Goal: Check status: Check status

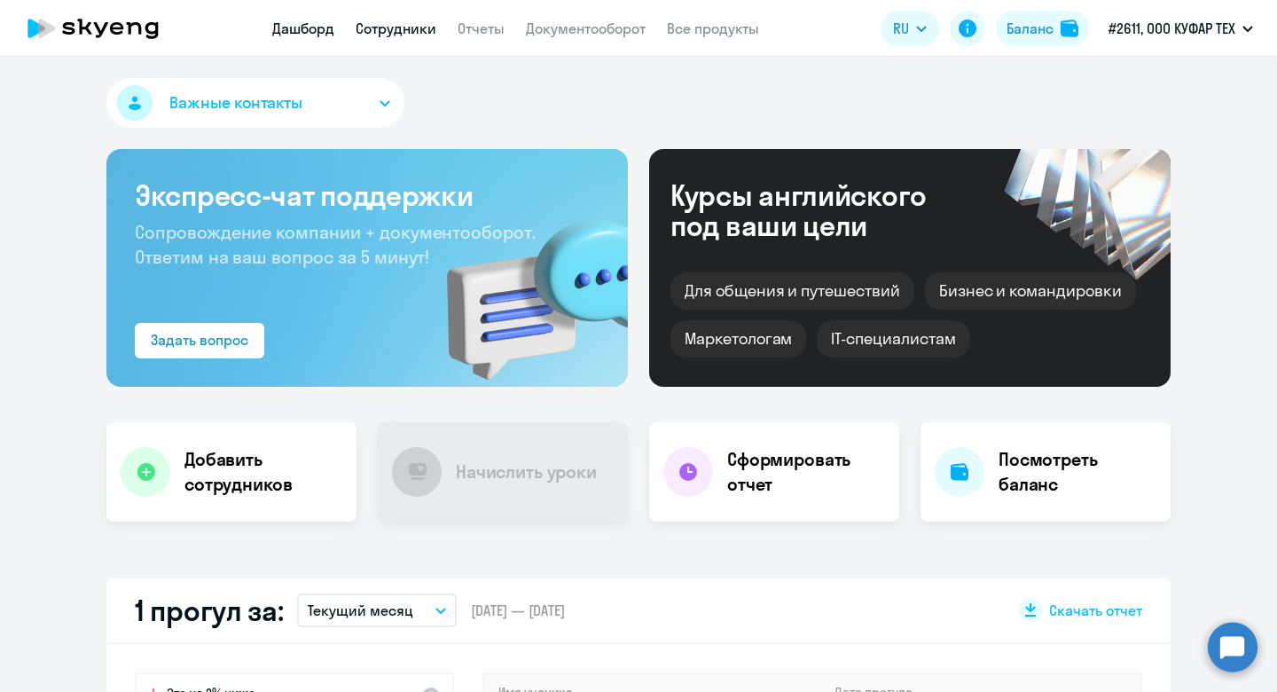
click at [381, 36] on link "Сотрудники" at bounding box center [396, 29] width 81 height 18
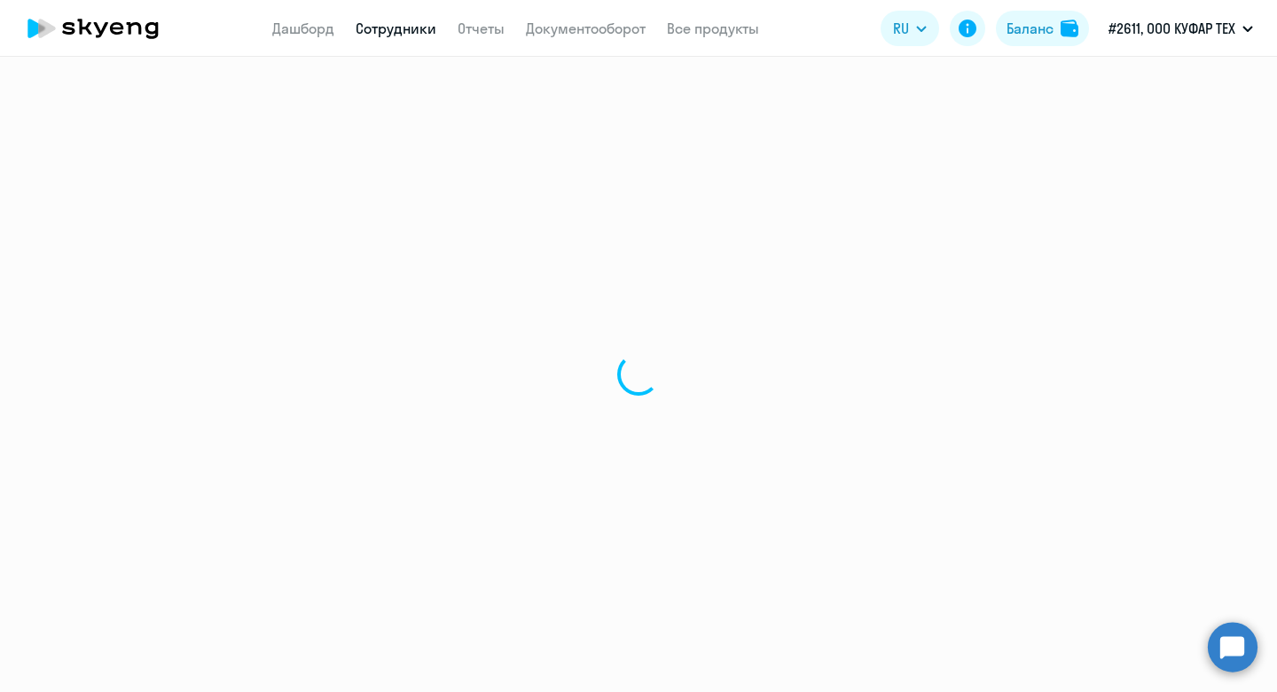
select select "30"
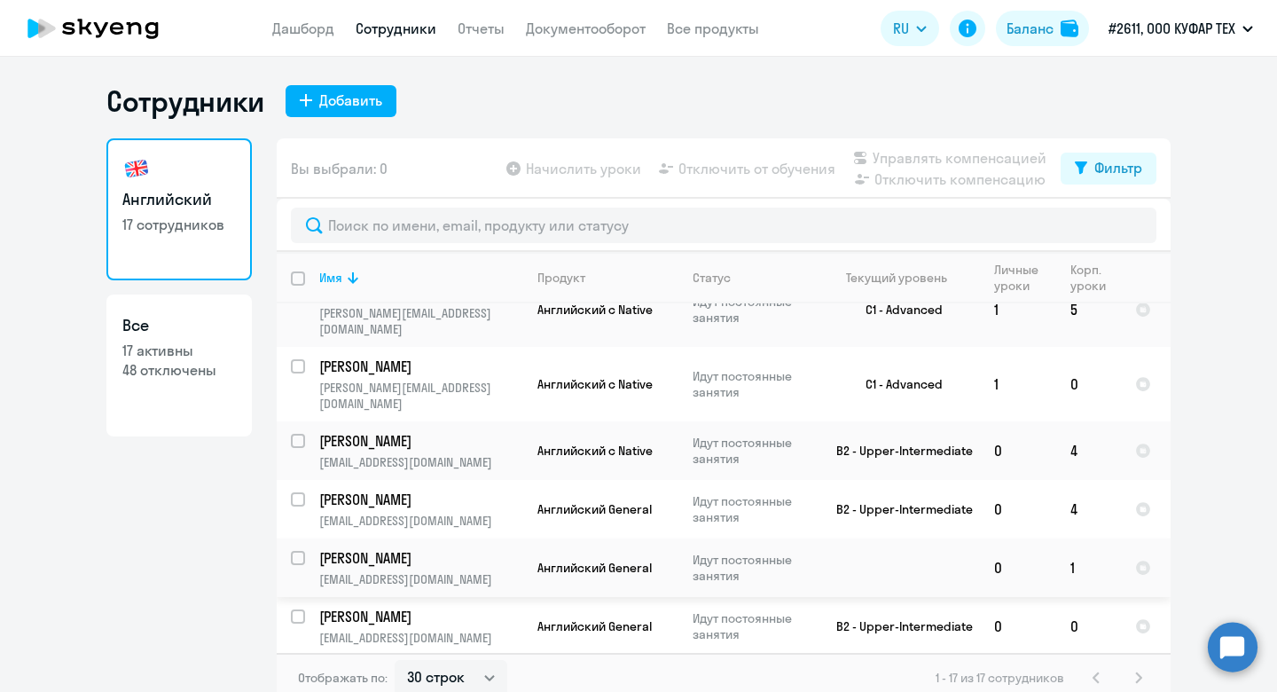
scroll to position [11, 0]
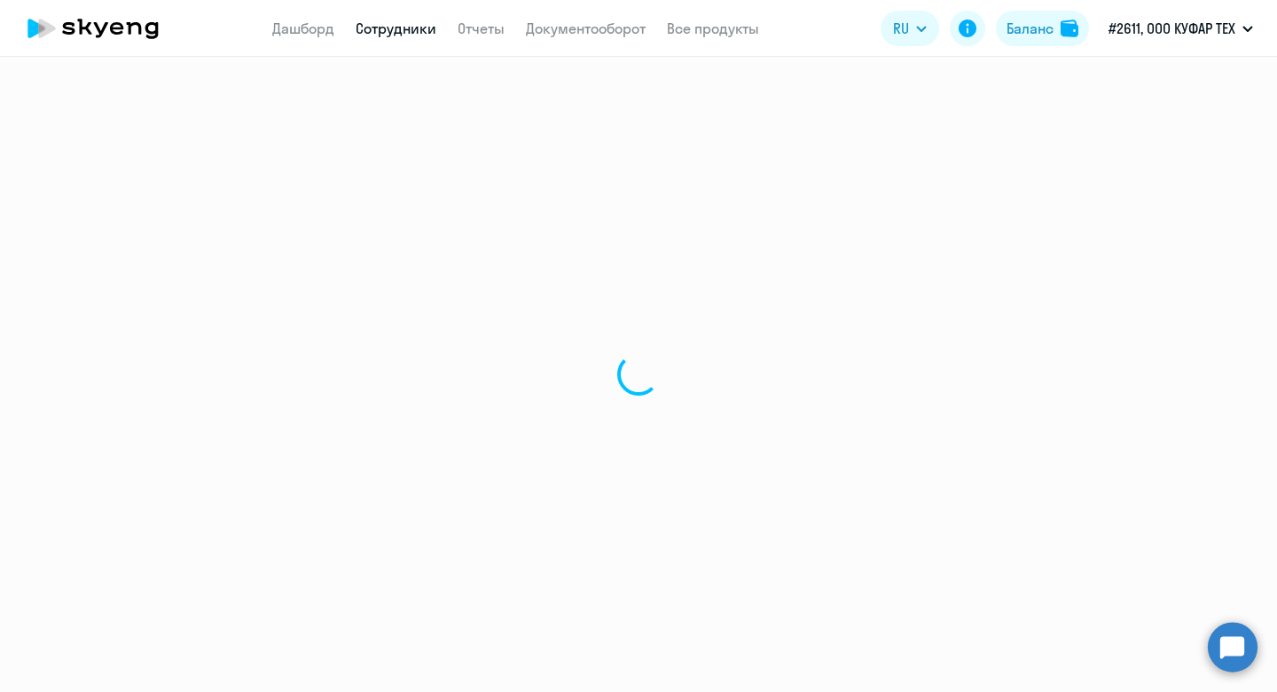
select select "english"
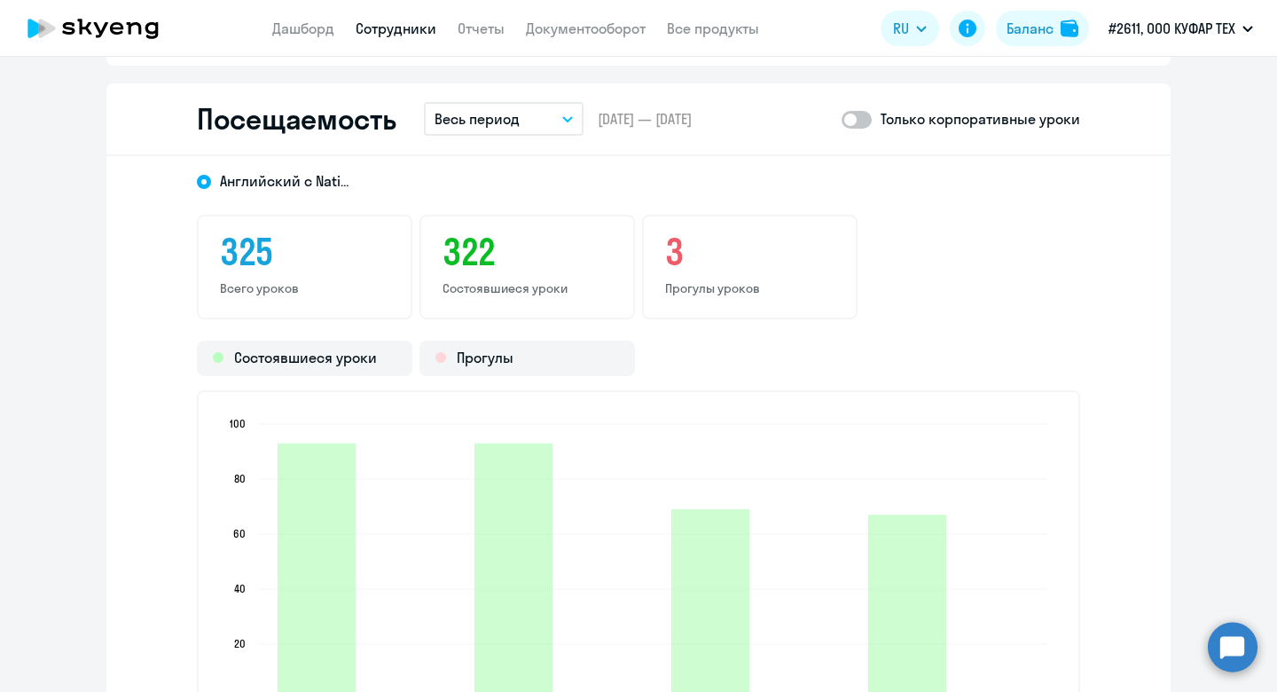
scroll to position [2281, 0]
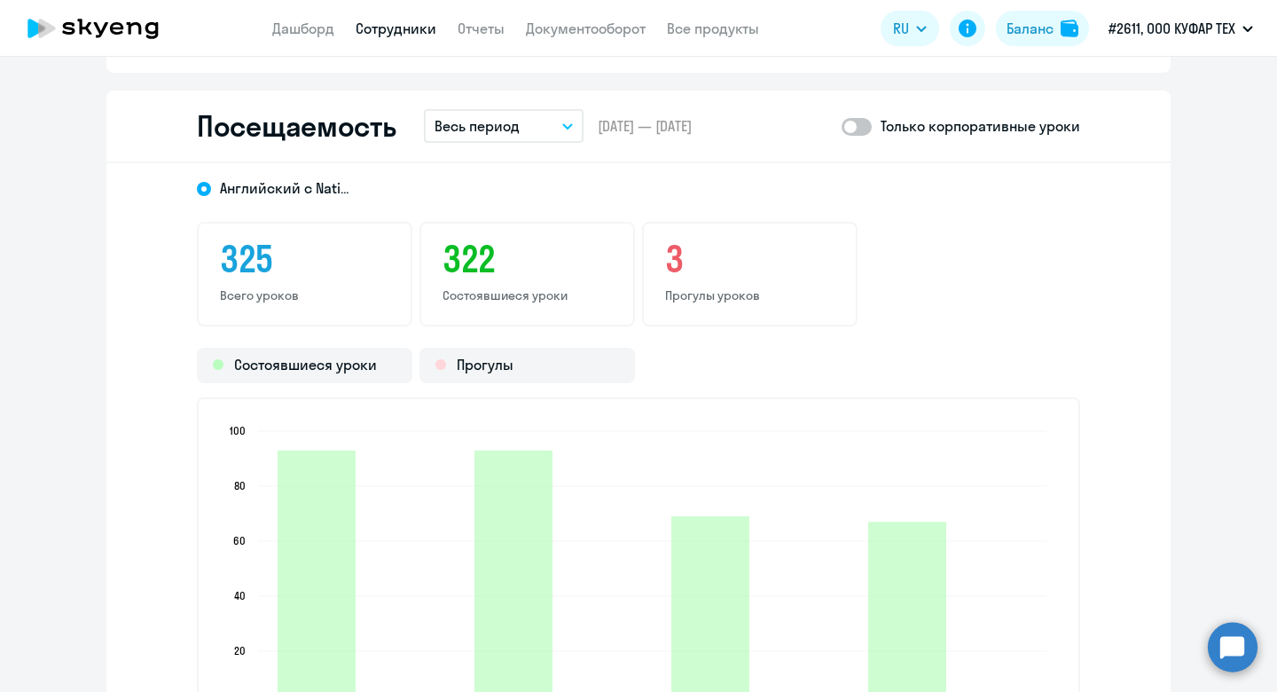
click at [536, 131] on button "Весь период" at bounding box center [504, 126] width 160 height 34
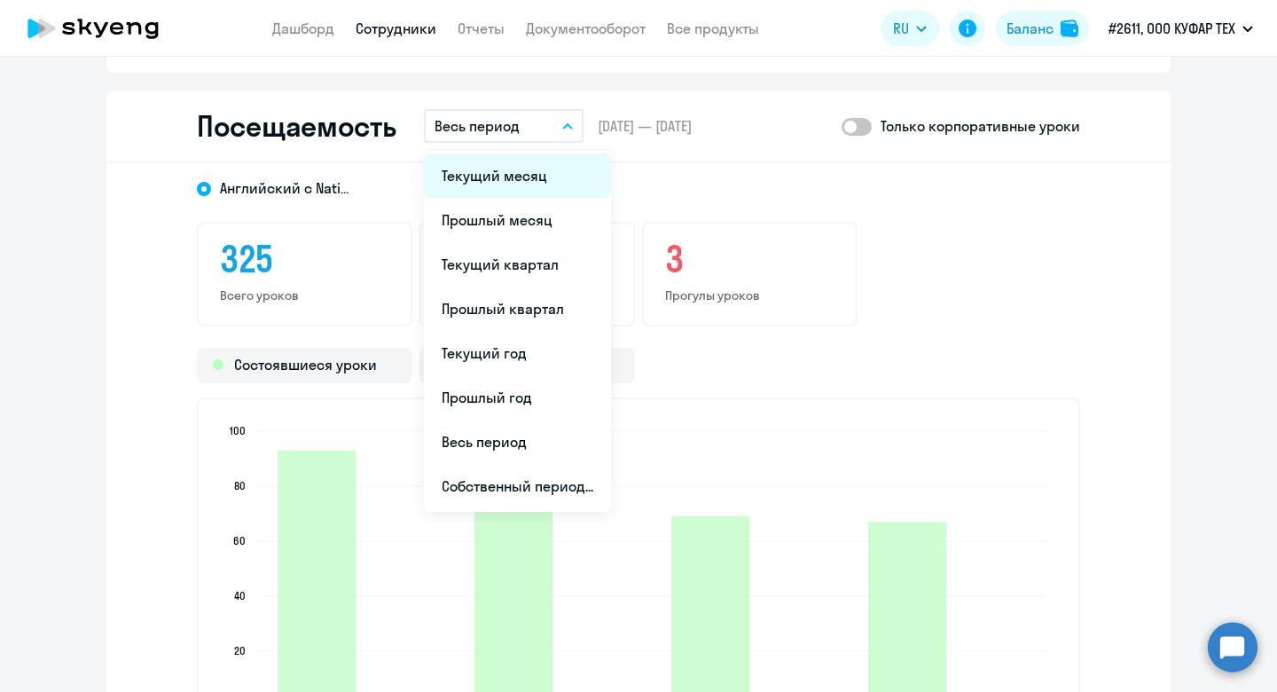
click at [546, 196] on li "Текущий месяц" at bounding box center [517, 175] width 187 height 44
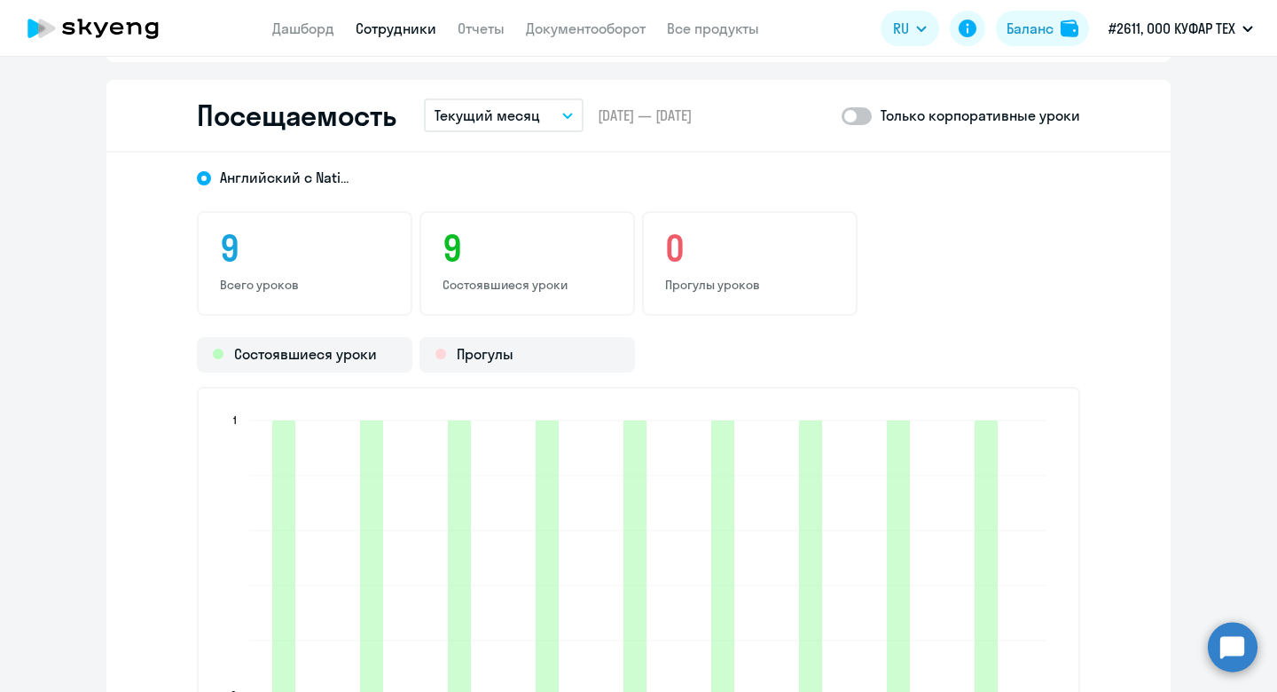
scroll to position [2271, 0]
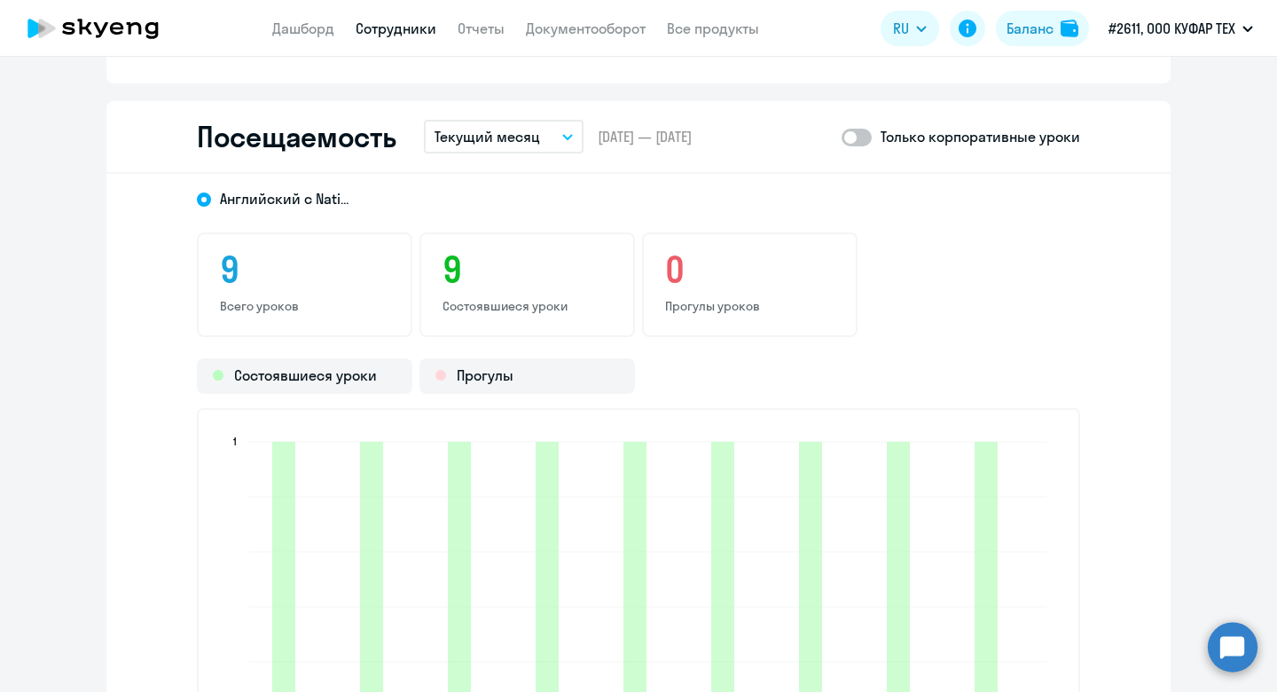
click at [541, 132] on button "Текущий месяц" at bounding box center [504, 137] width 160 height 34
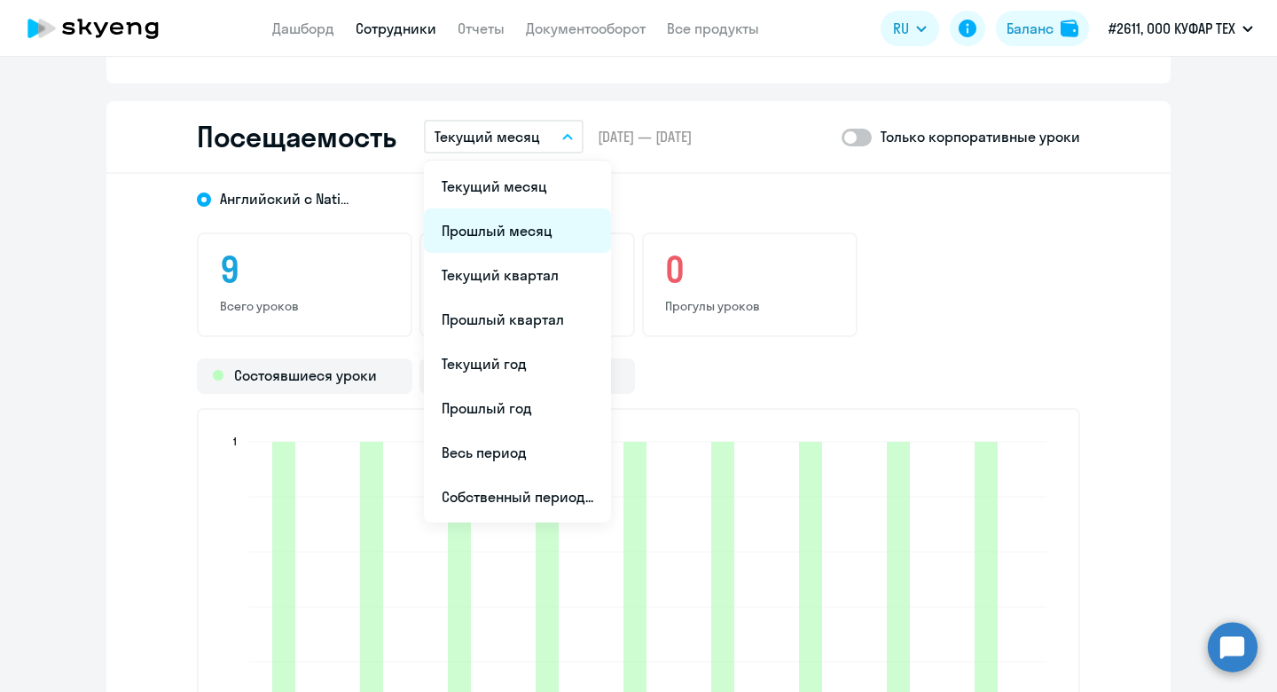
click at [524, 225] on li "Прошлый месяц" at bounding box center [517, 230] width 187 height 44
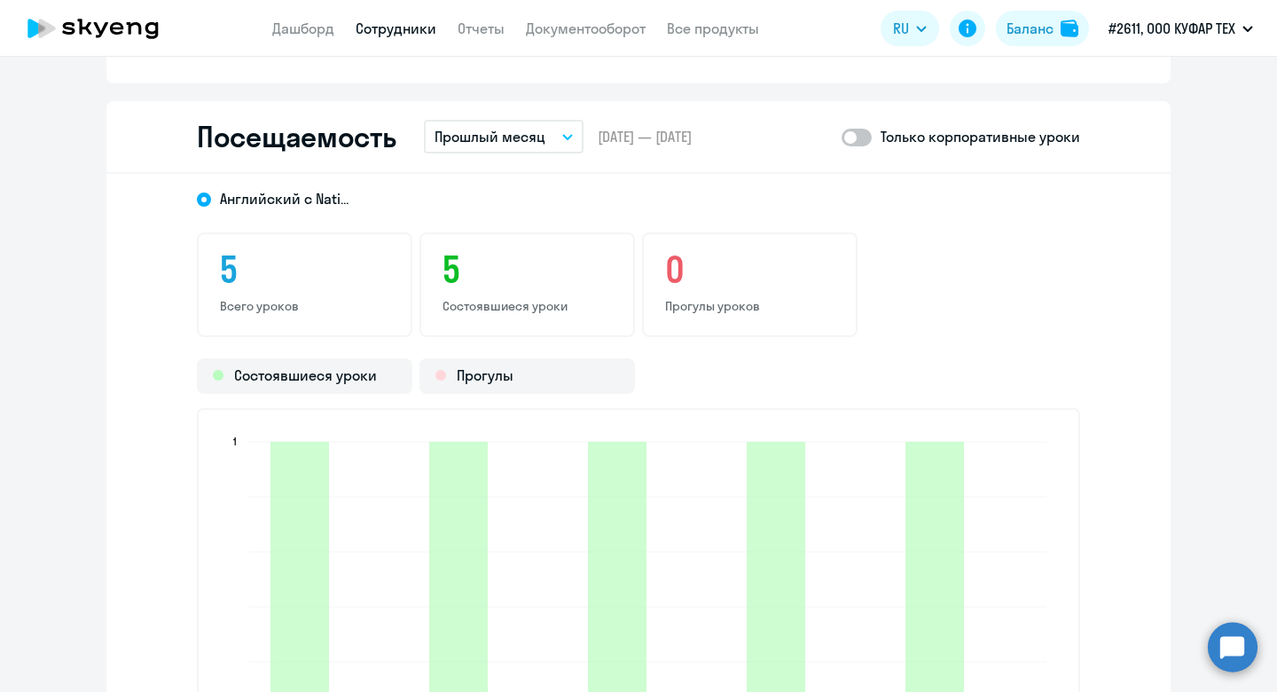
click at [569, 131] on button "Прошлый месяц" at bounding box center [504, 137] width 160 height 34
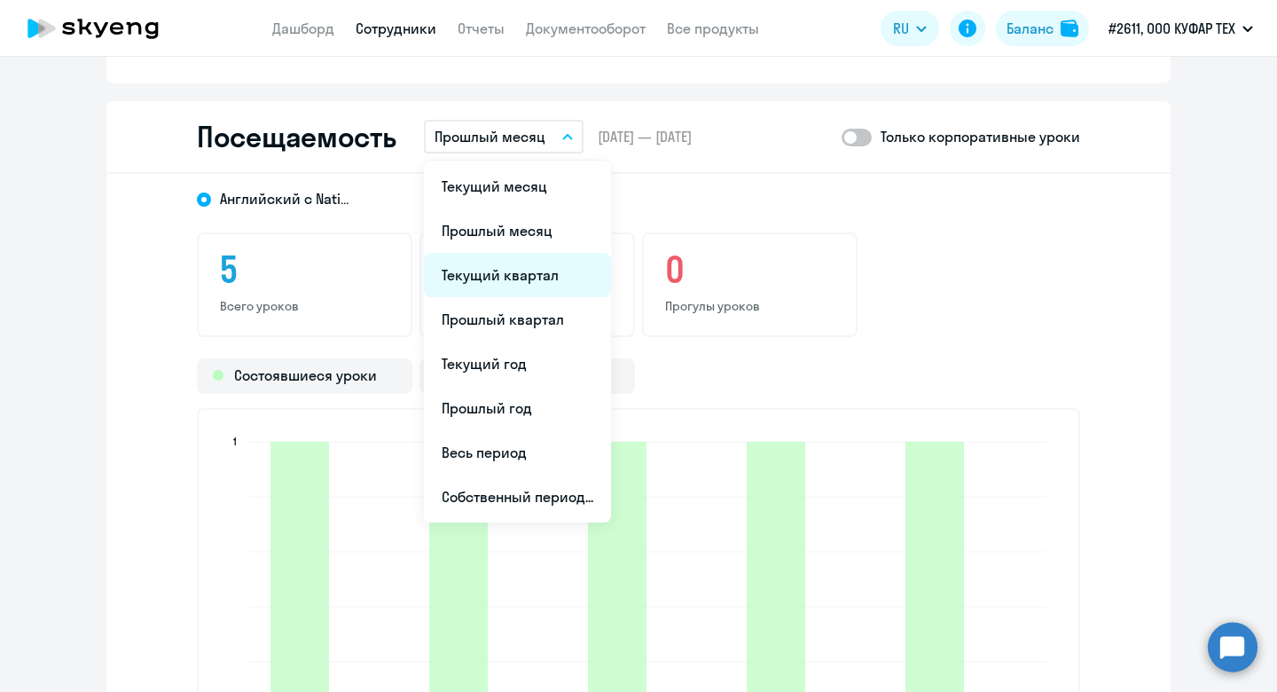
click at [538, 279] on li "Текущий квартал" at bounding box center [517, 275] width 187 height 44
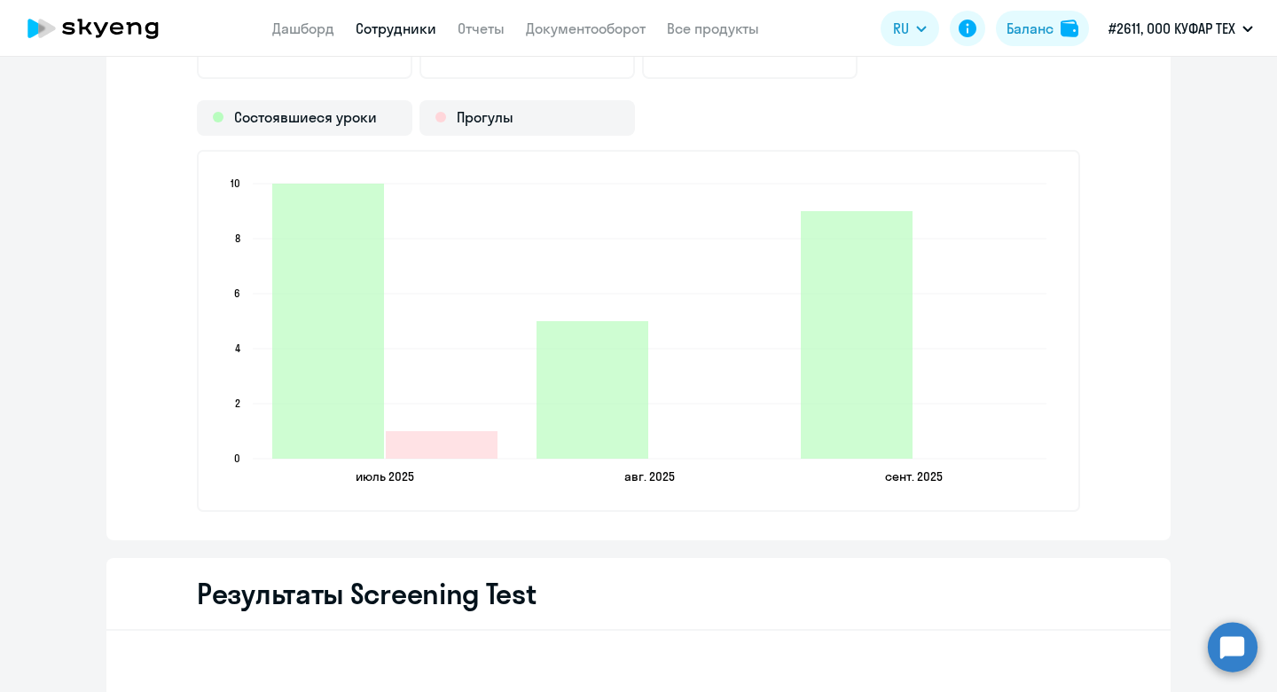
scroll to position [2530, 0]
click at [1129, 263] on div "Английский с Native 25 Всего уроков 24 Состоявшиеся уроки 1 Прогулы уроков Сост…" at bounding box center [638, 227] width 1064 height 624
